Goal: Information Seeking & Learning: Find specific fact

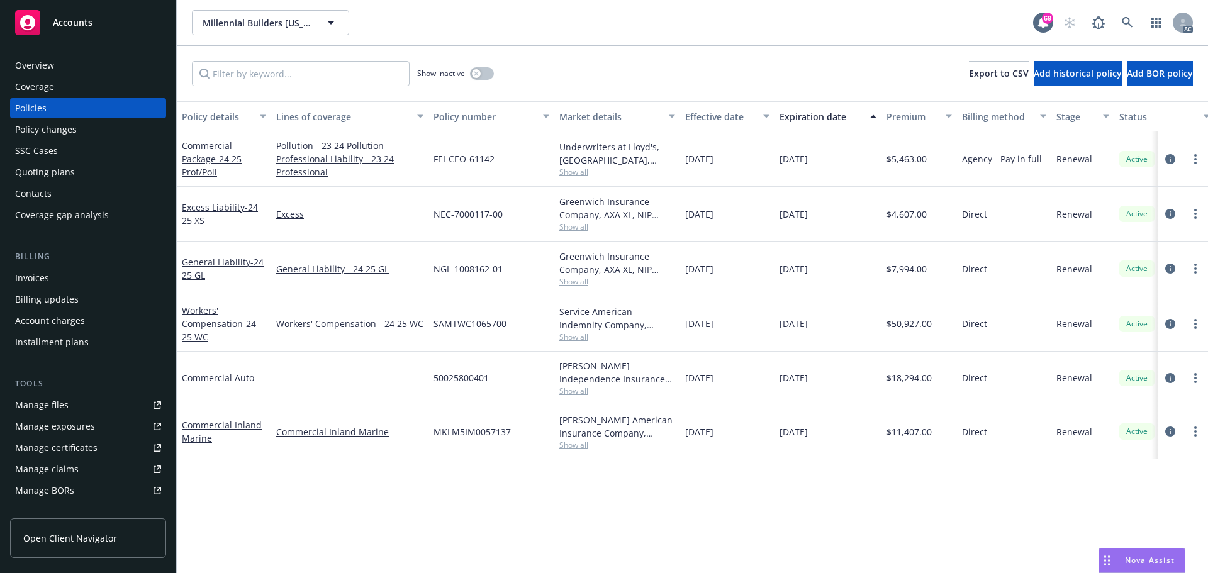
click at [576, 174] on span "Show all" at bounding box center [617, 172] width 116 height 11
click at [508, 483] on div "Policy details Lines of coverage Policy number Market details Effective date Ex…" at bounding box center [692, 337] width 1031 height 472
click at [582, 228] on span "Show all" at bounding box center [617, 227] width 116 height 11
click at [490, 524] on div "Policy details Lines of coverage Policy number Market details Effective date Ex…" at bounding box center [692, 337] width 1031 height 472
click at [576, 282] on span "Show all" at bounding box center [617, 281] width 116 height 11
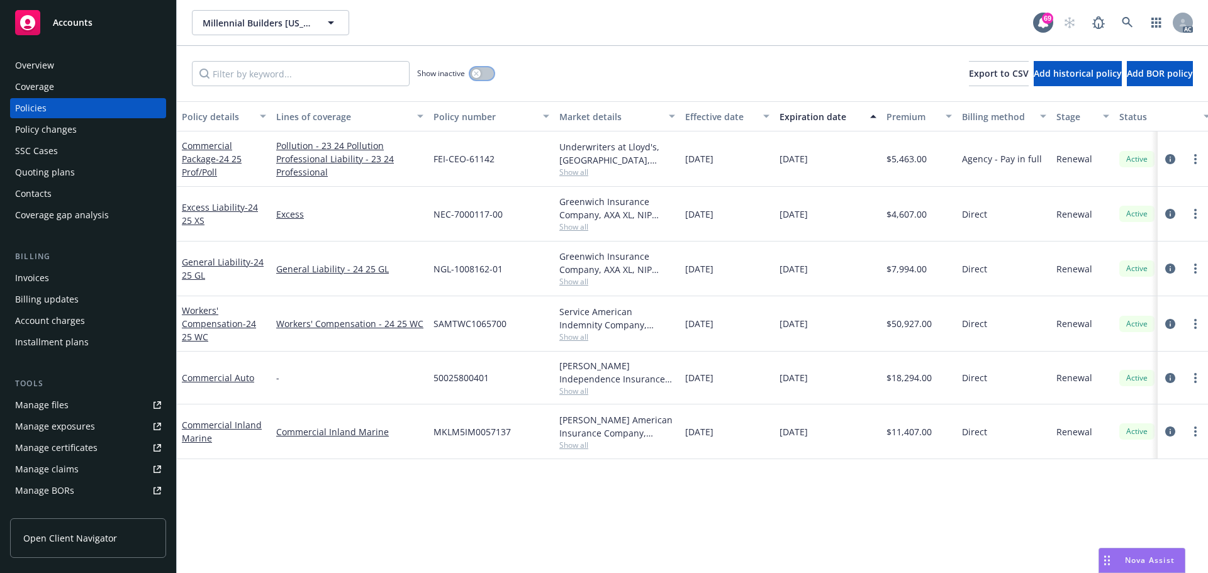
click at [484, 76] on button "button" at bounding box center [482, 73] width 24 height 13
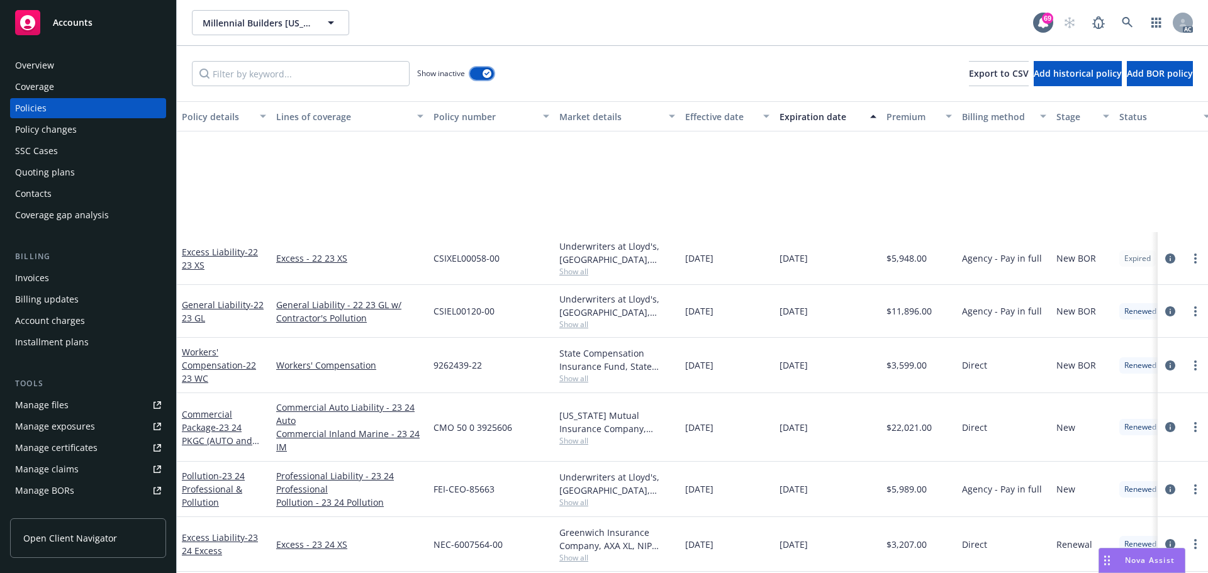
scroll to position [441, 0]
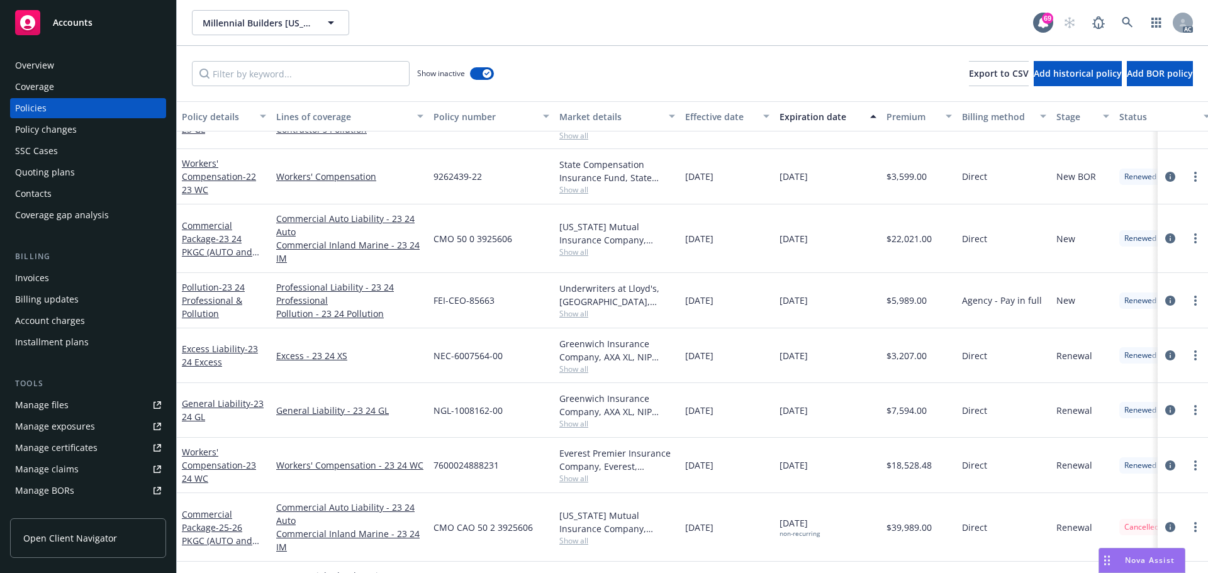
click at [581, 317] on span "Show all" at bounding box center [617, 313] width 116 height 11
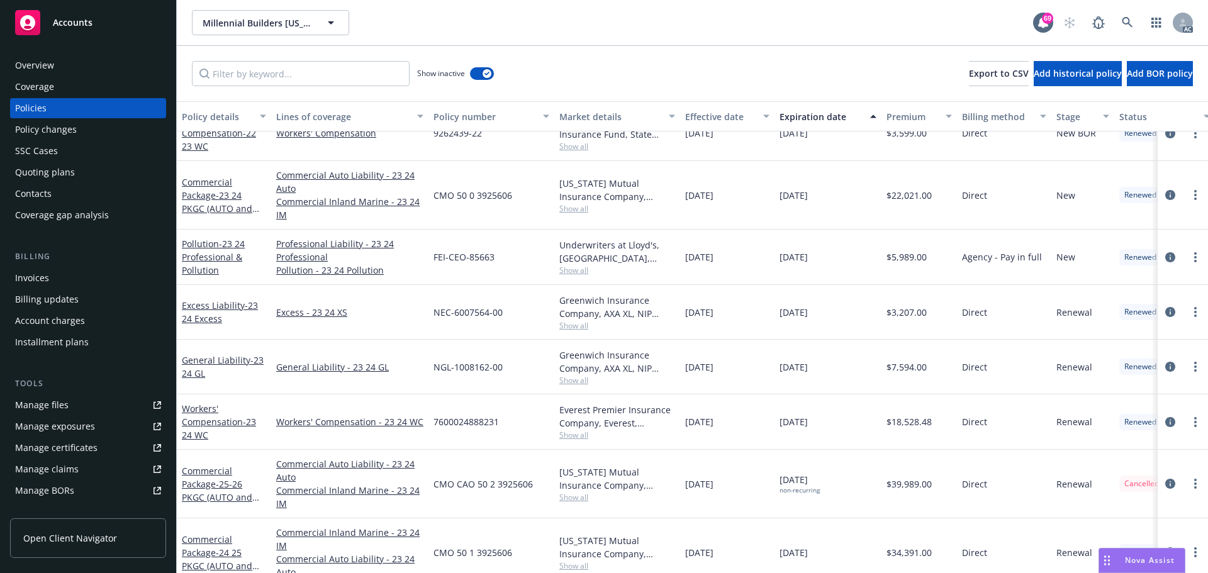
scroll to position [478, 0]
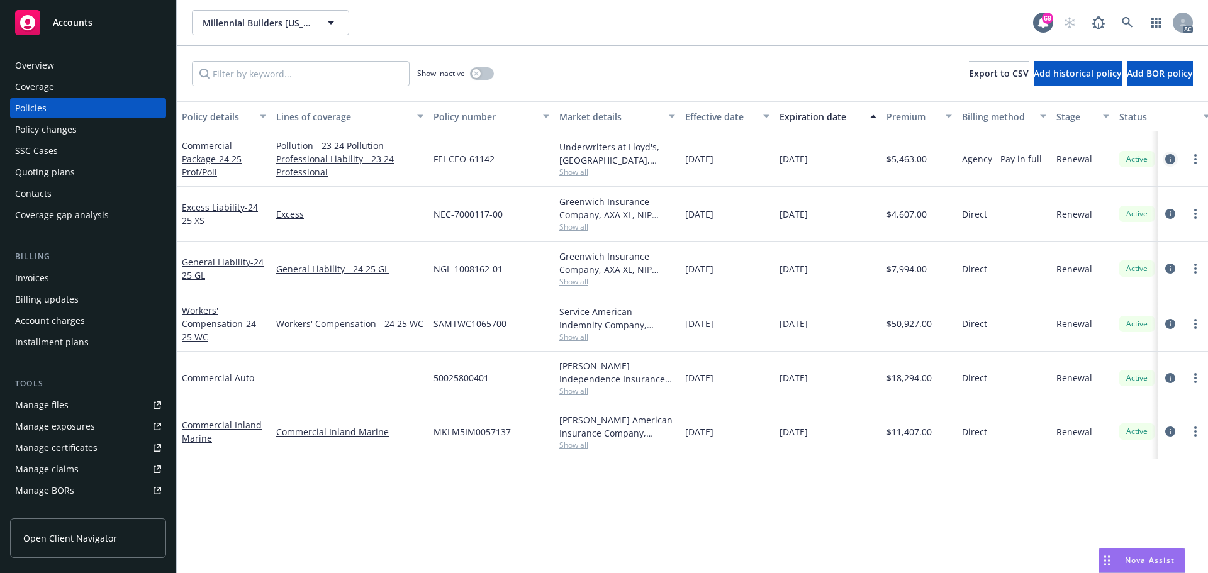
click at [1171, 159] on icon "circleInformation" at bounding box center [1171, 159] width 10 height 10
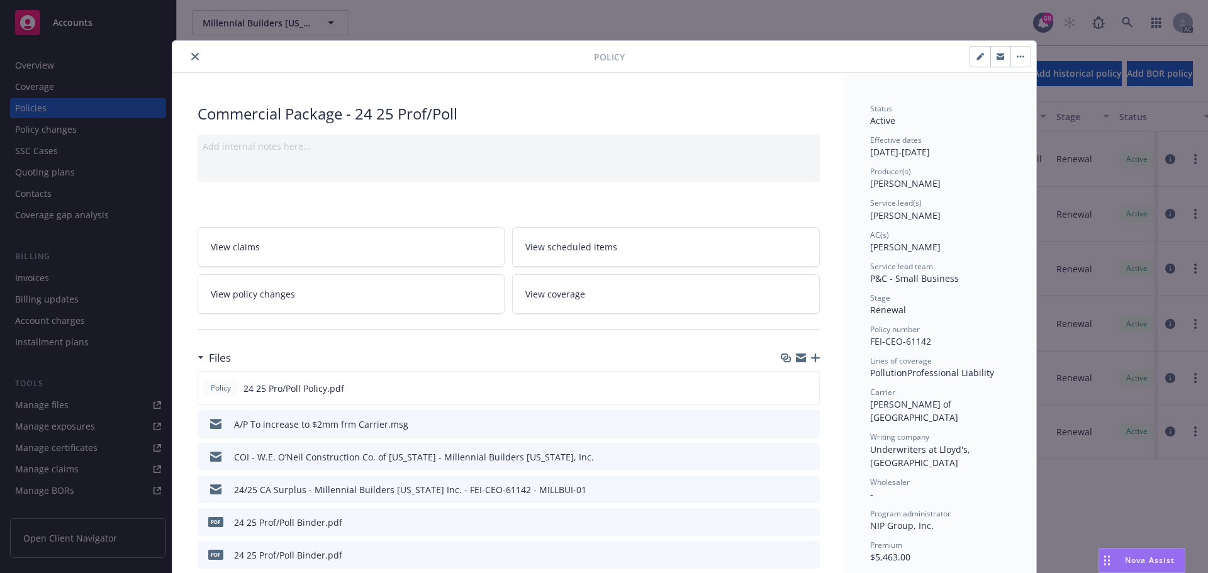
click at [191, 54] on icon "close" at bounding box center [195, 57] width 8 height 8
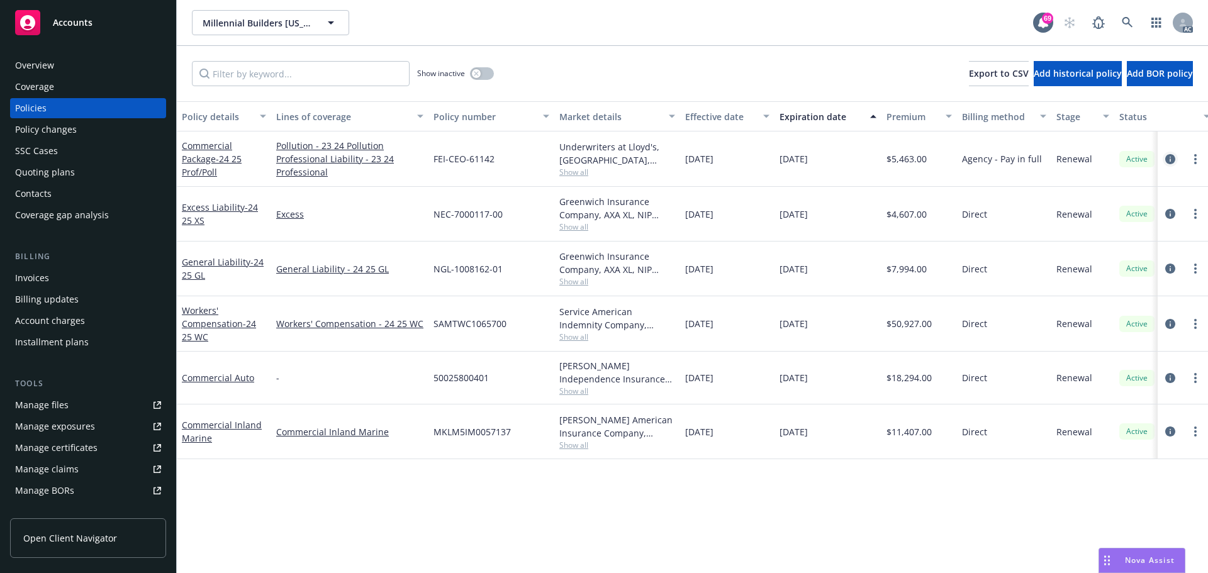
click at [1167, 162] on icon "circleInformation" at bounding box center [1171, 159] width 10 height 10
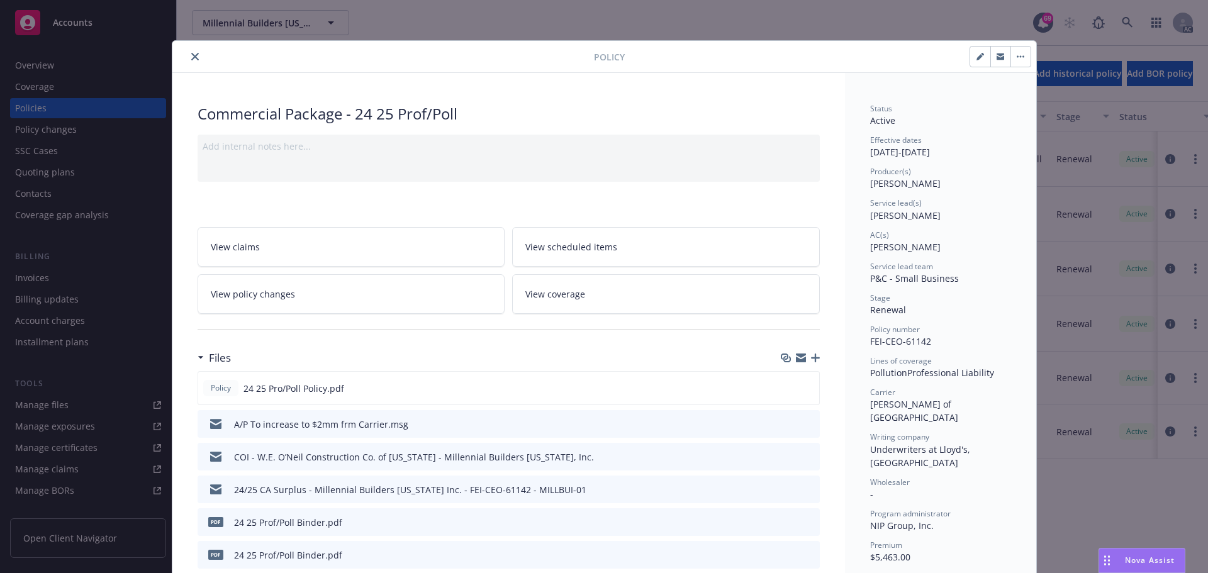
scroll to position [38, 0]
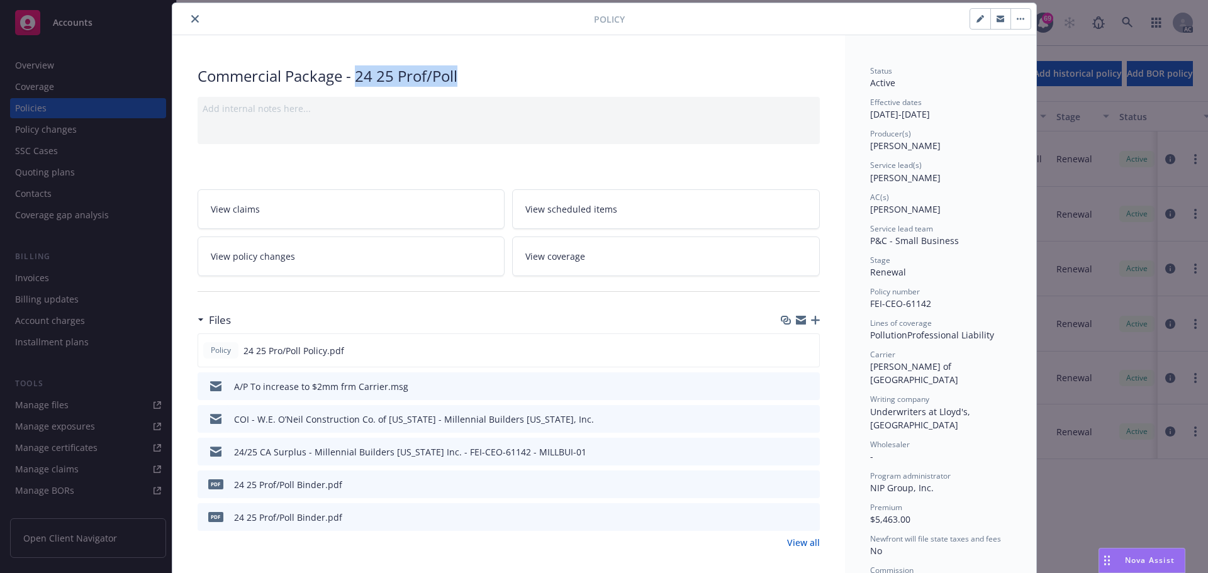
drag, startPoint x: 356, startPoint y: 76, endPoint x: 456, endPoint y: 76, distance: 100.7
click at [456, 76] on div "Commercial Package - 24 25 Prof/Poll" at bounding box center [509, 75] width 622 height 21
copy div "24 25 Prof/Poll"
click at [188, 20] on button "close" at bounding box center [195, 18] width 15 height 15
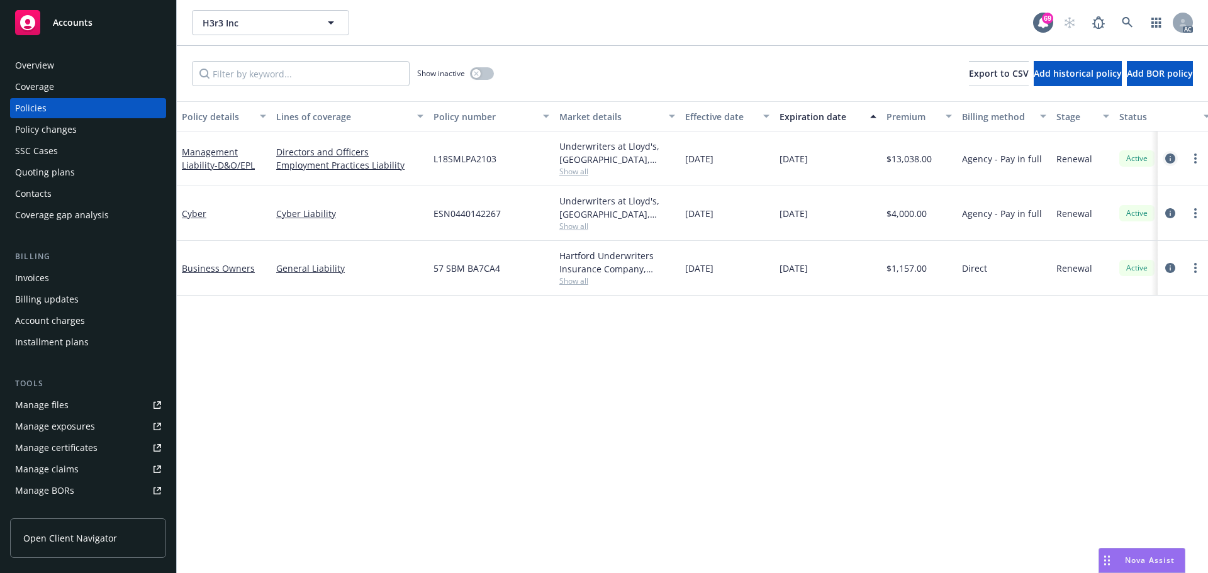
click at [1168, 159] on icon "circleInformation" at bounding box center [1171, 159] width 10 height 10
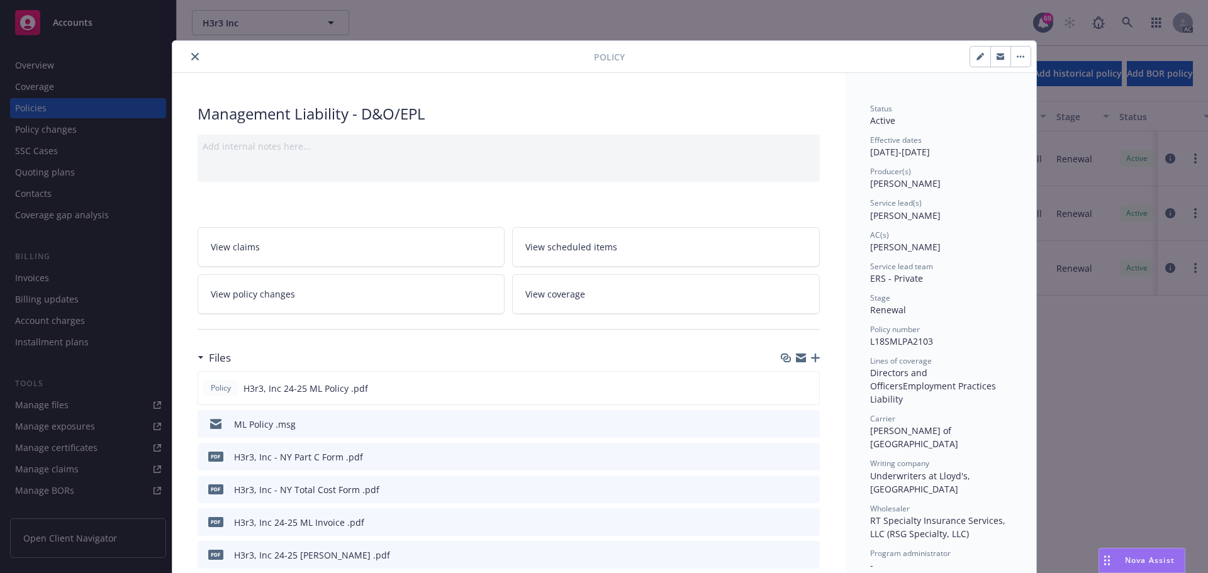
click at [191, 59] on icon "close" at bounding box center [195, 57] width 8 height 8
